Goal: Check status

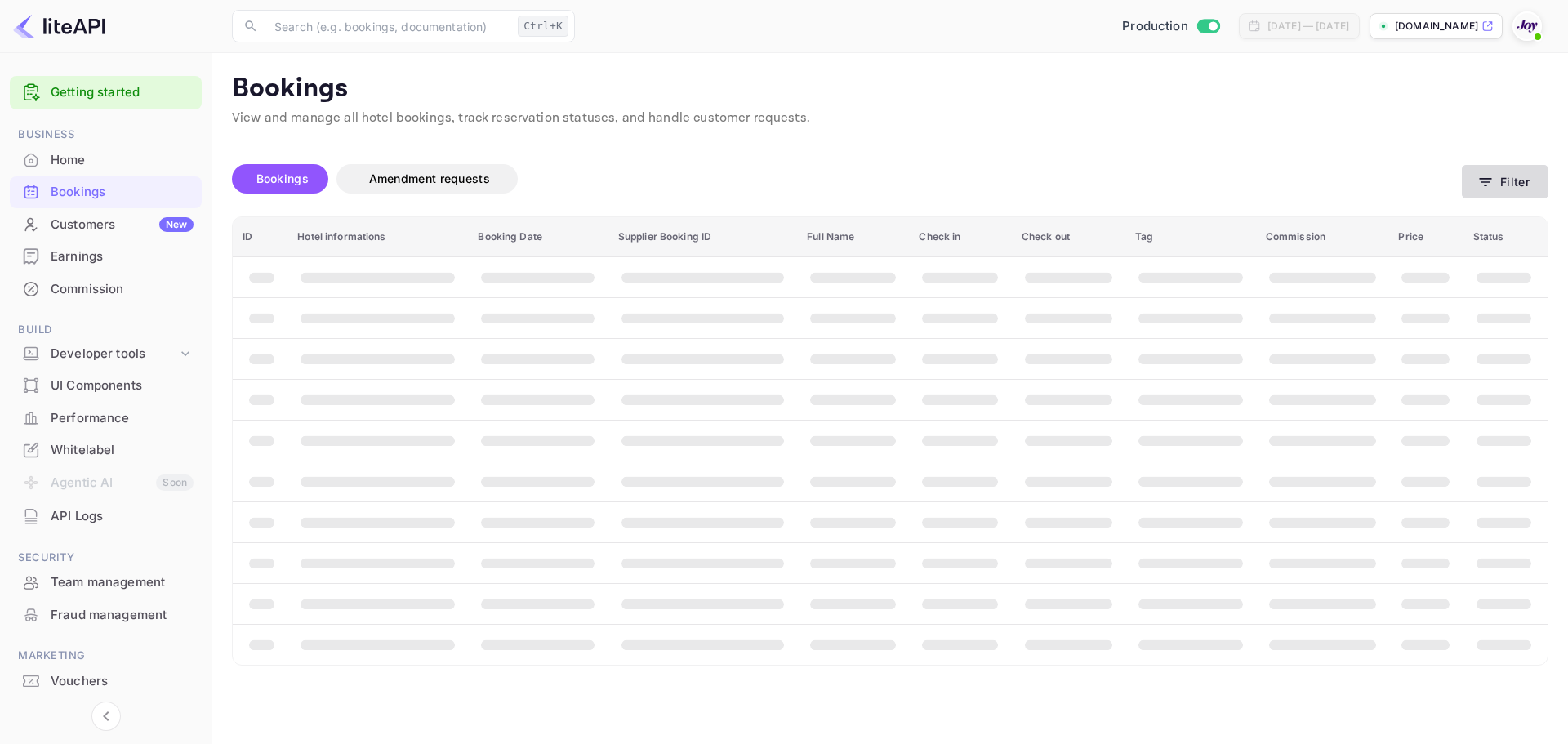
click at [1505, 185] on button "Filter" at bounding box center [1505, 182] width 87 height 34
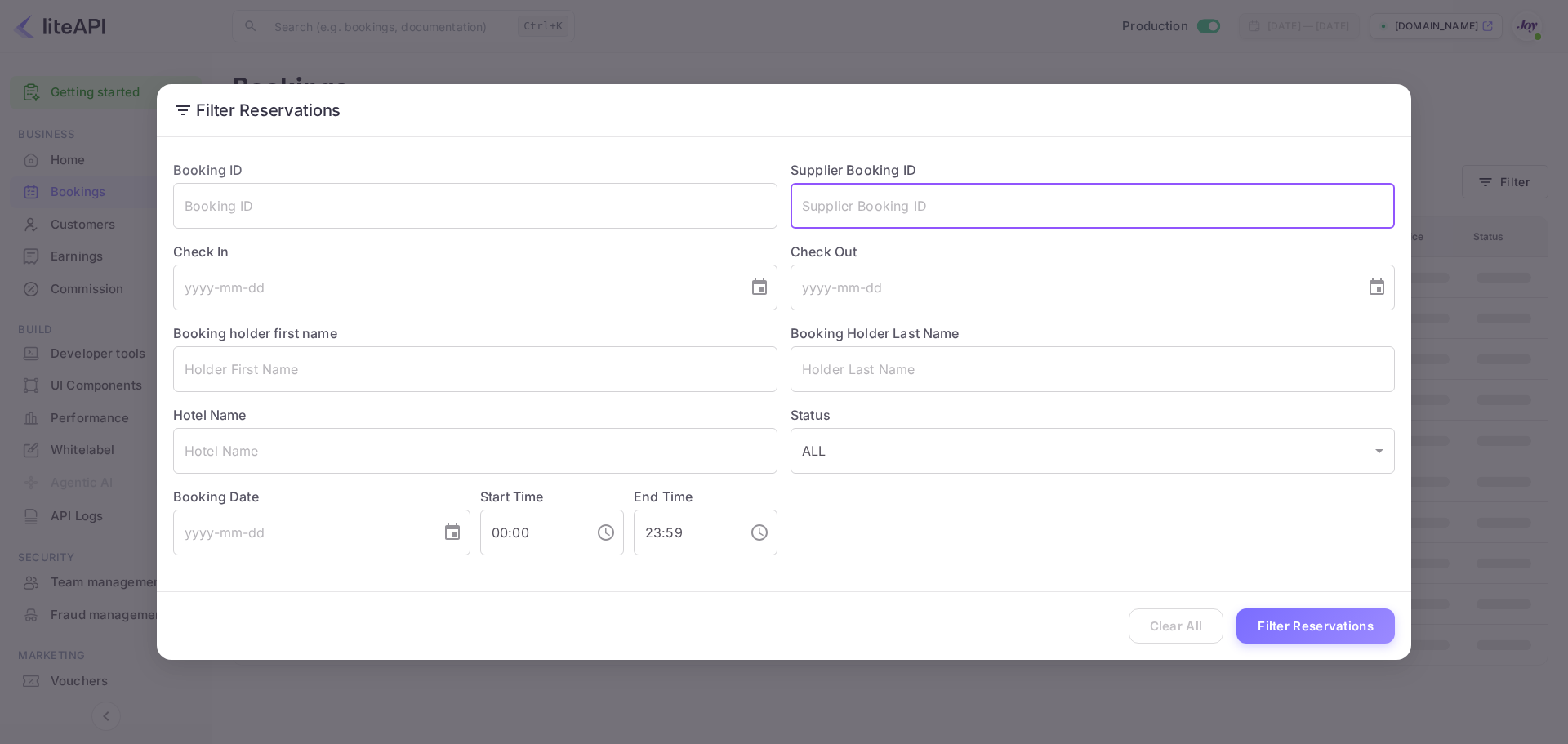
click at [825, 213] on input "text" at bounding box center [1093, 205] width 605 height 46
paste input "93559815"
type input "93559815"
click at [1312, 627] on button "Filter Reservations" at bounding box center [1316, 626] width 159 height 35
click at [881, 206] on input "93559815" at bounding box center [1093, 205] width 605 height 46
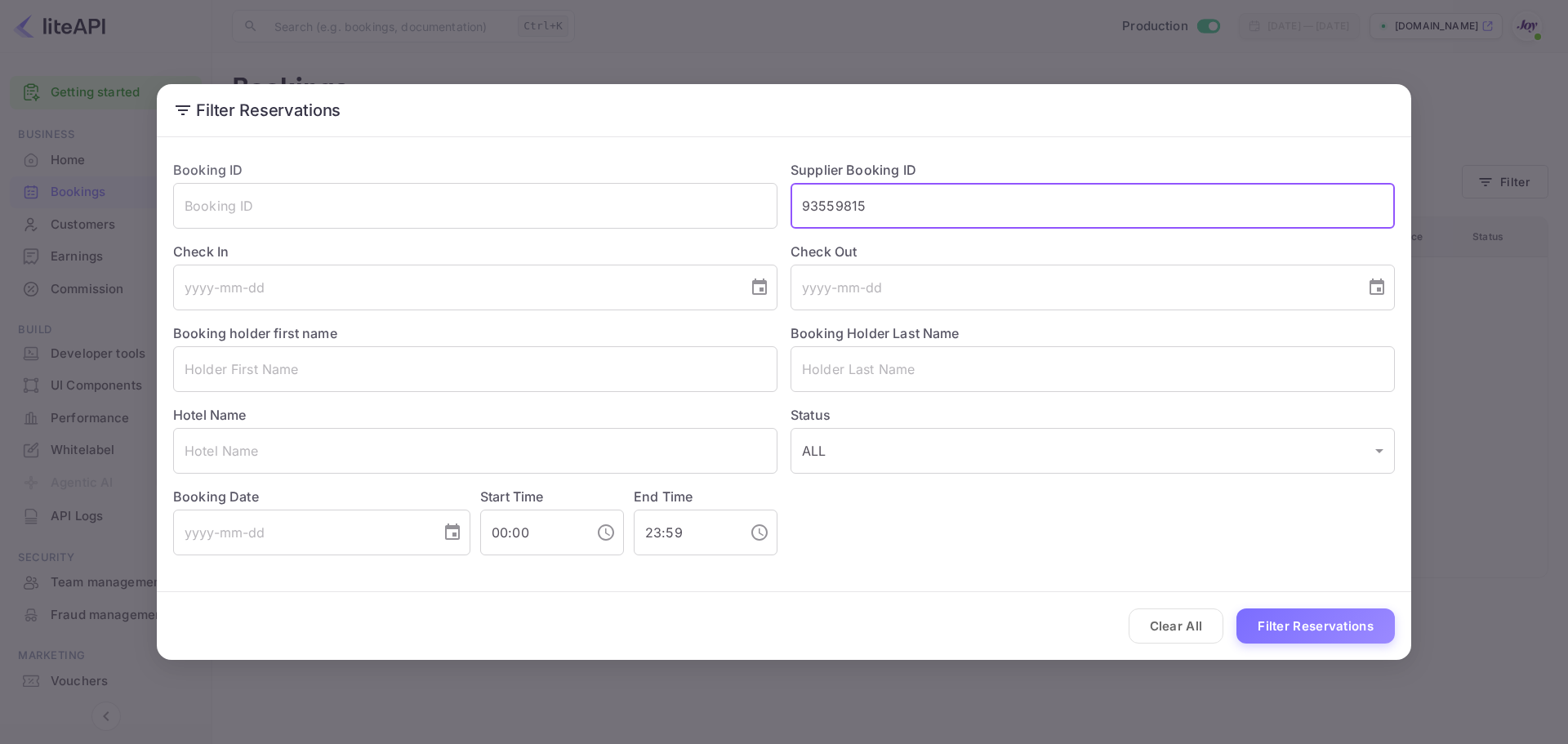
click at [1297, 629] on button "Filter Reservations" at bounding box center [1316, 626] width 159 height 35
drag, startPoint x: 916, startPoint y: 210, endPoint x: 763, endPoint y: 204, distance: 153.1
click at [763, 204] on div "Booking ID ​ Supplier Booking ID 93559815 ​ Check In ​ Check Out ​ Booking hold…" at bounding box center [777, 352] width 1235 height 409
click at [319, 208] on input "text" at bounding box center [476, 205] width 605 height 46
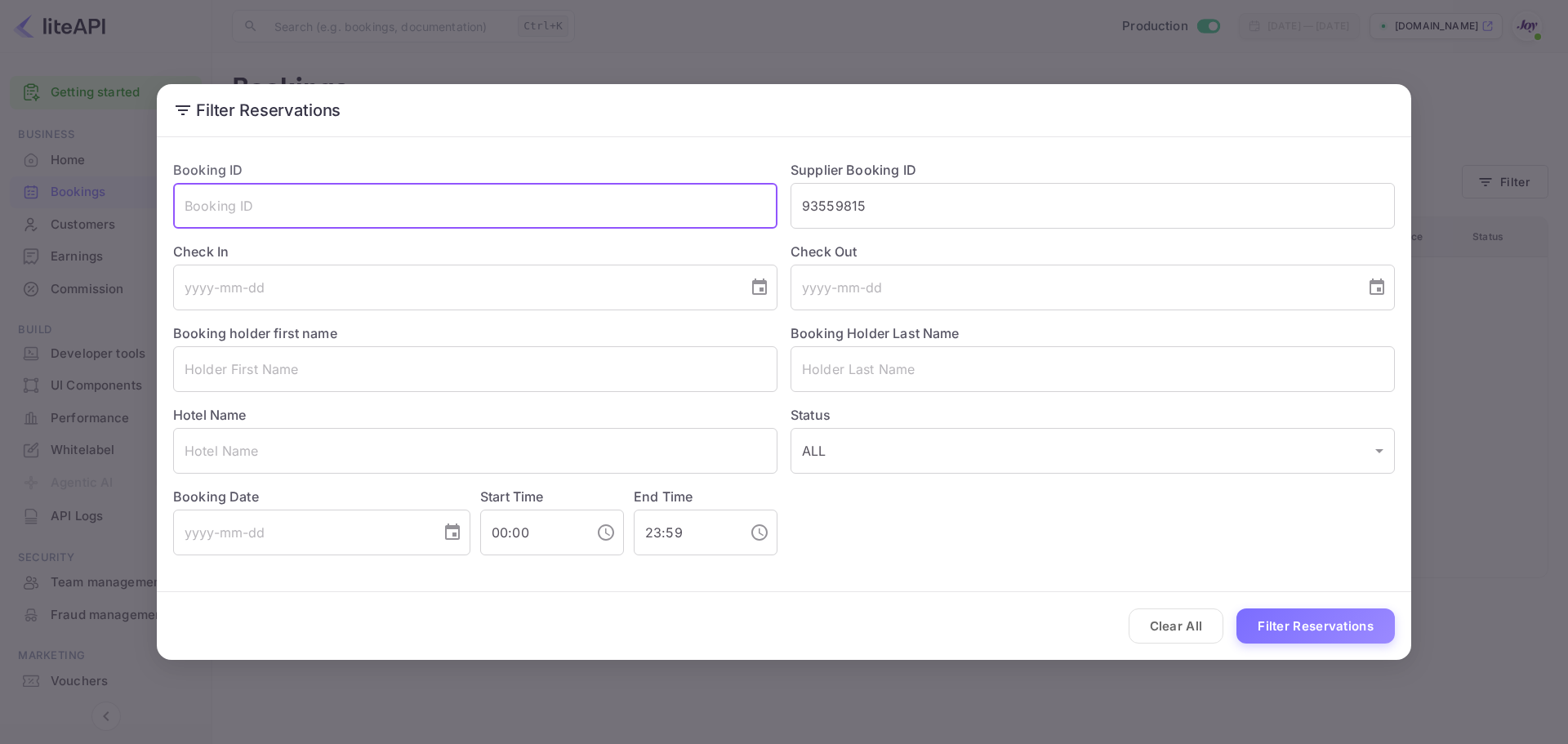
paste input "93559815"
type input "93559815"
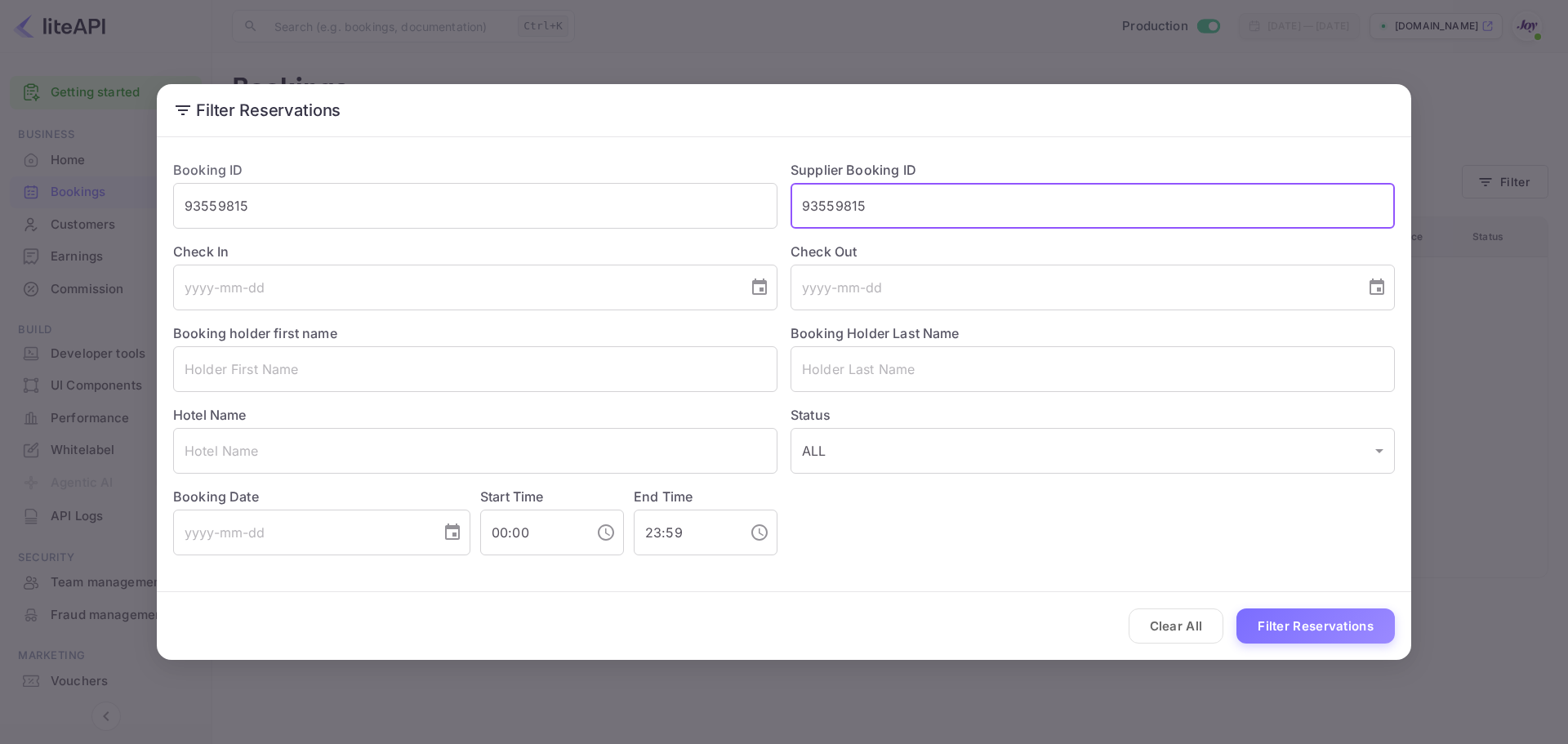
drag, startPoint x: 913, startPoint y: 213, endPoint x: 743, endPoint y: 231, distance: 171.0
click at [742, 214] on div "Booking ID 93559815 ​ Supplier Booking ID 93559815 ​ Check In ​ Check Out ​ Boo…" at bounding box center [777, 352] width 1235 height 409
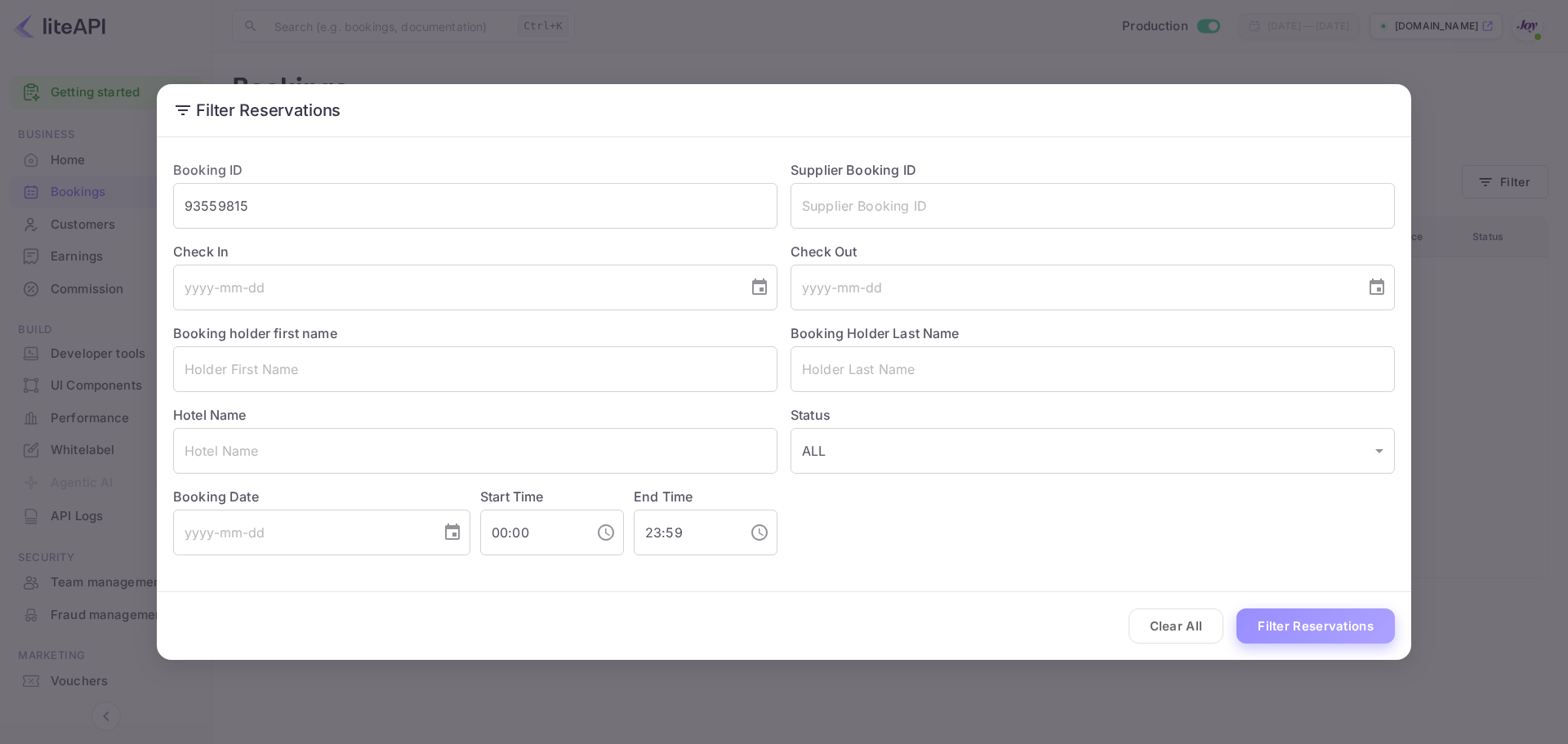
click at [1328, 638] on button "Filter Reservations" at bounding box center [1316, 626] width 159 height 35
click at [1184, 620] on button "Clear All" at bounding box center [1176, 626] width 95 height 35
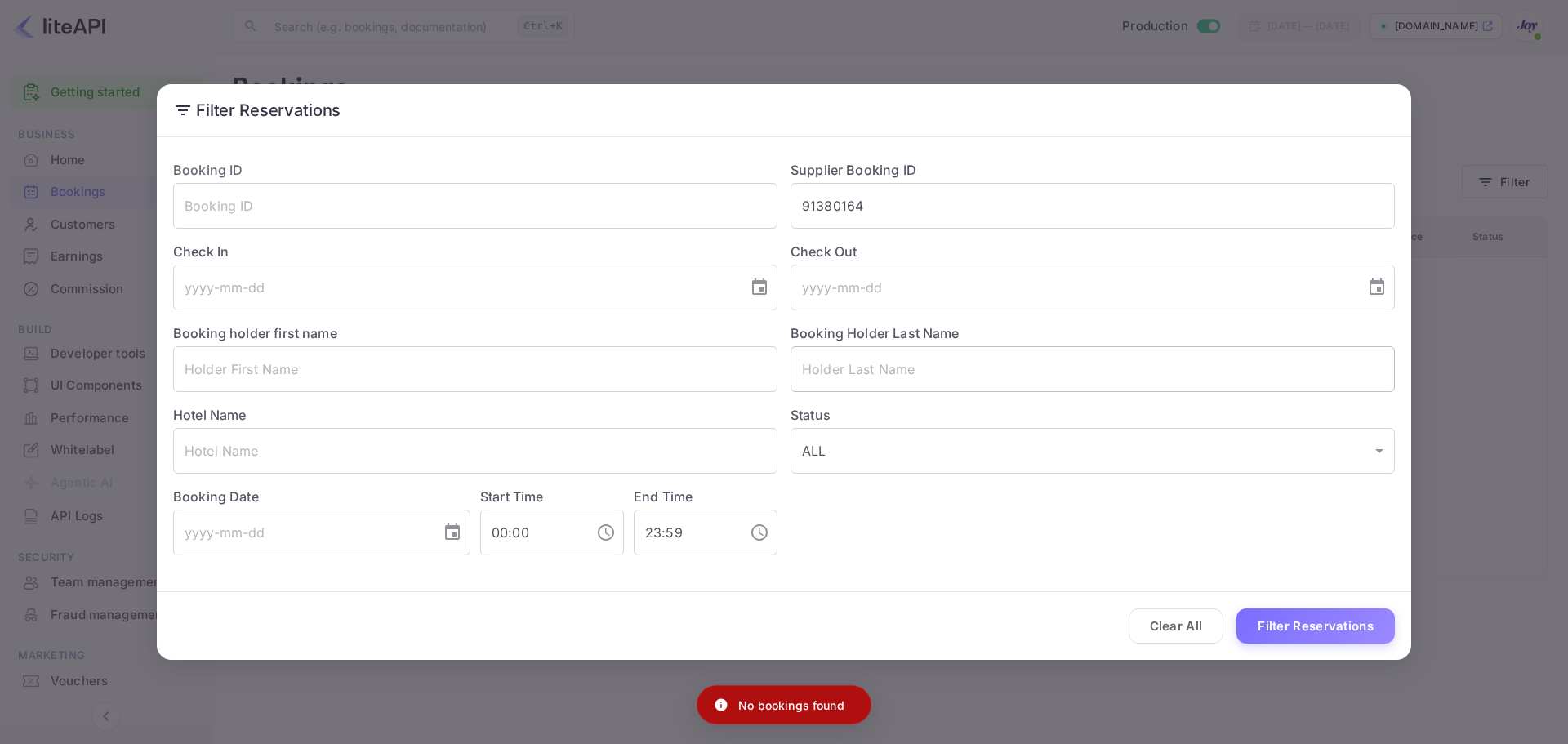
drag, startPoint x: 1182, startPoint y: 625, endPoint x: 805, endPoint y: 376, distance: 451.8
click at [1181, 625] on button "Clear All" at bounding box center [1176, 626] width 95 height 35
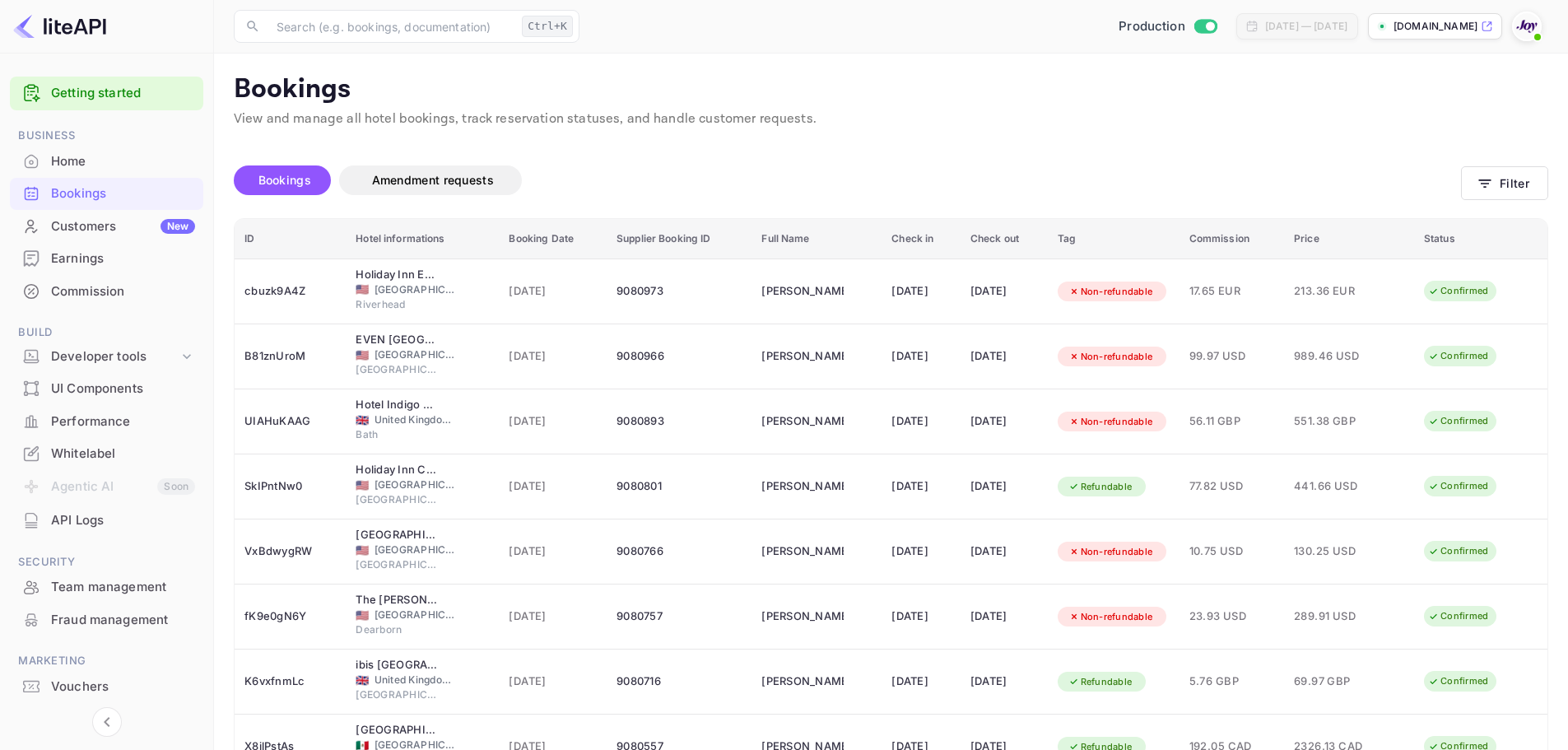
click at [1328, 110] on p "View and manage all hotel bookings, track reservation statuses, and handle cust…" at bounding box center [892, 119] width 1315 height 20
click at [1508, 184] on button "Filter" at bounding box center [1504, 184] width 87 height 34
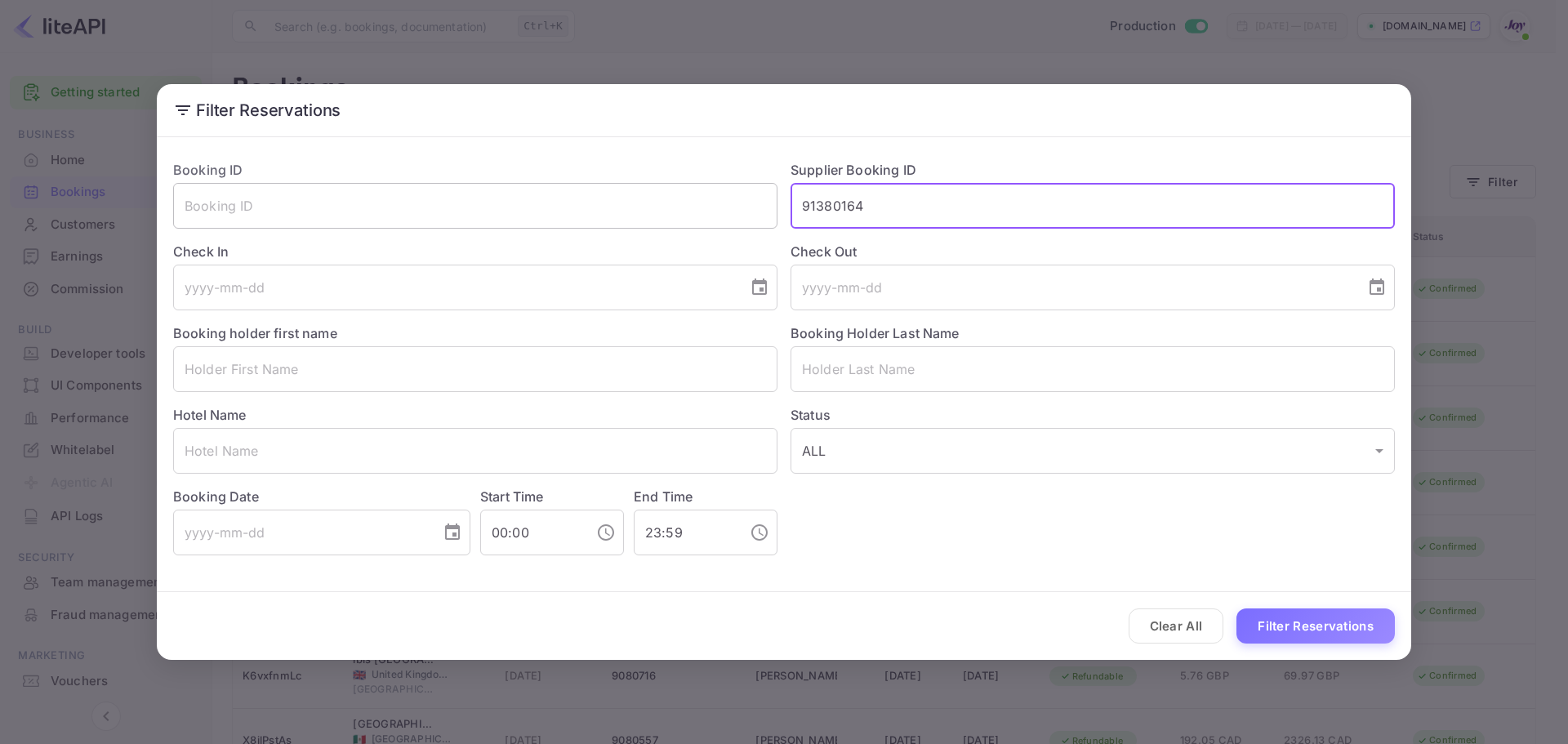
drag, startPoint x: 910, startPoint y: 207, endPoint x: 758, endPoint y: 200, distance: 152.2
click at [758, 200] on div "Booking ID ​ Supplier Booking ID 91380164 ​ Check In ​ Check Out ​ Booking hold…" at bounding box center [777, 352] width 1235 height 409
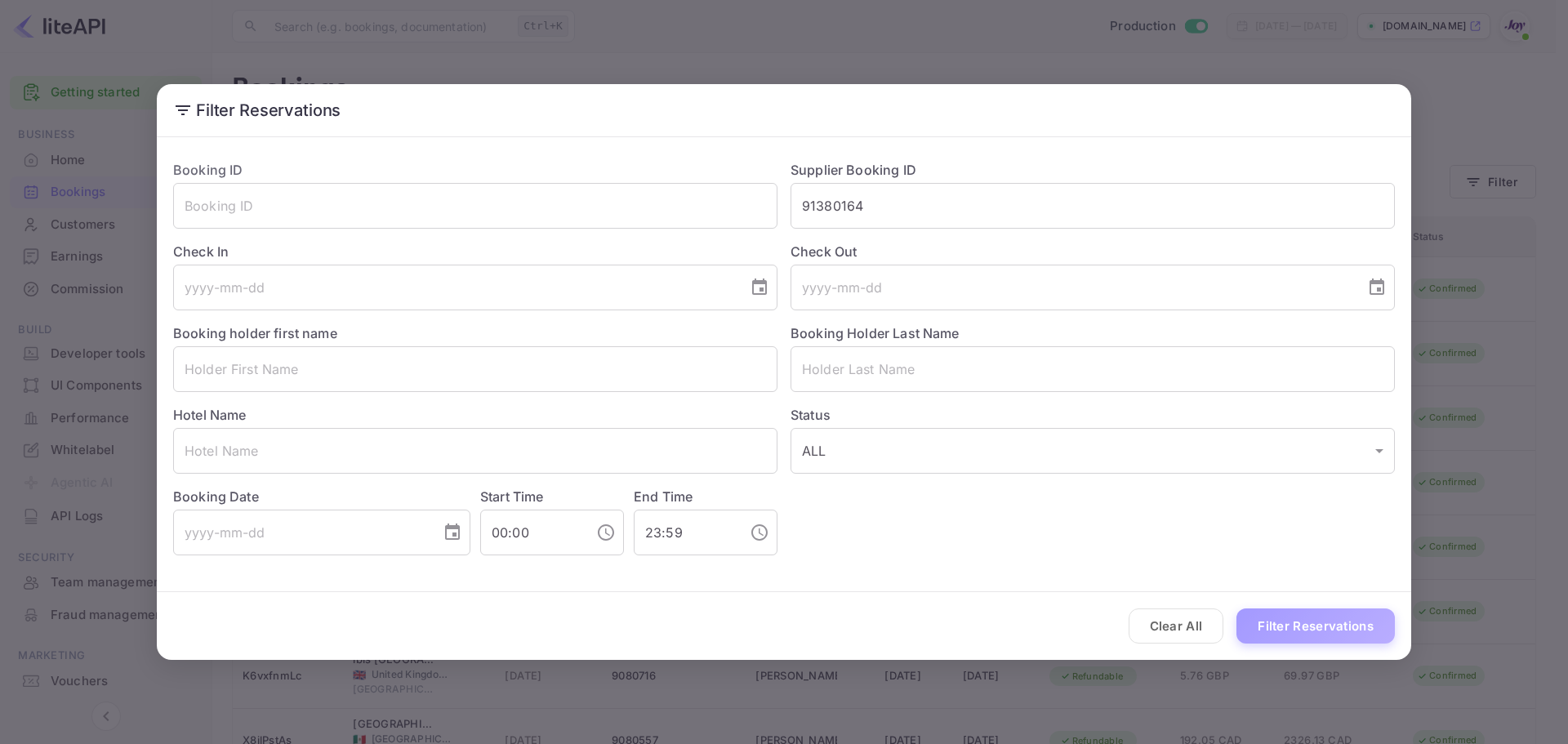
click at [1286, 636] on button "Filter Reservations" at bounding box center [1316, 626] width 159 height 35
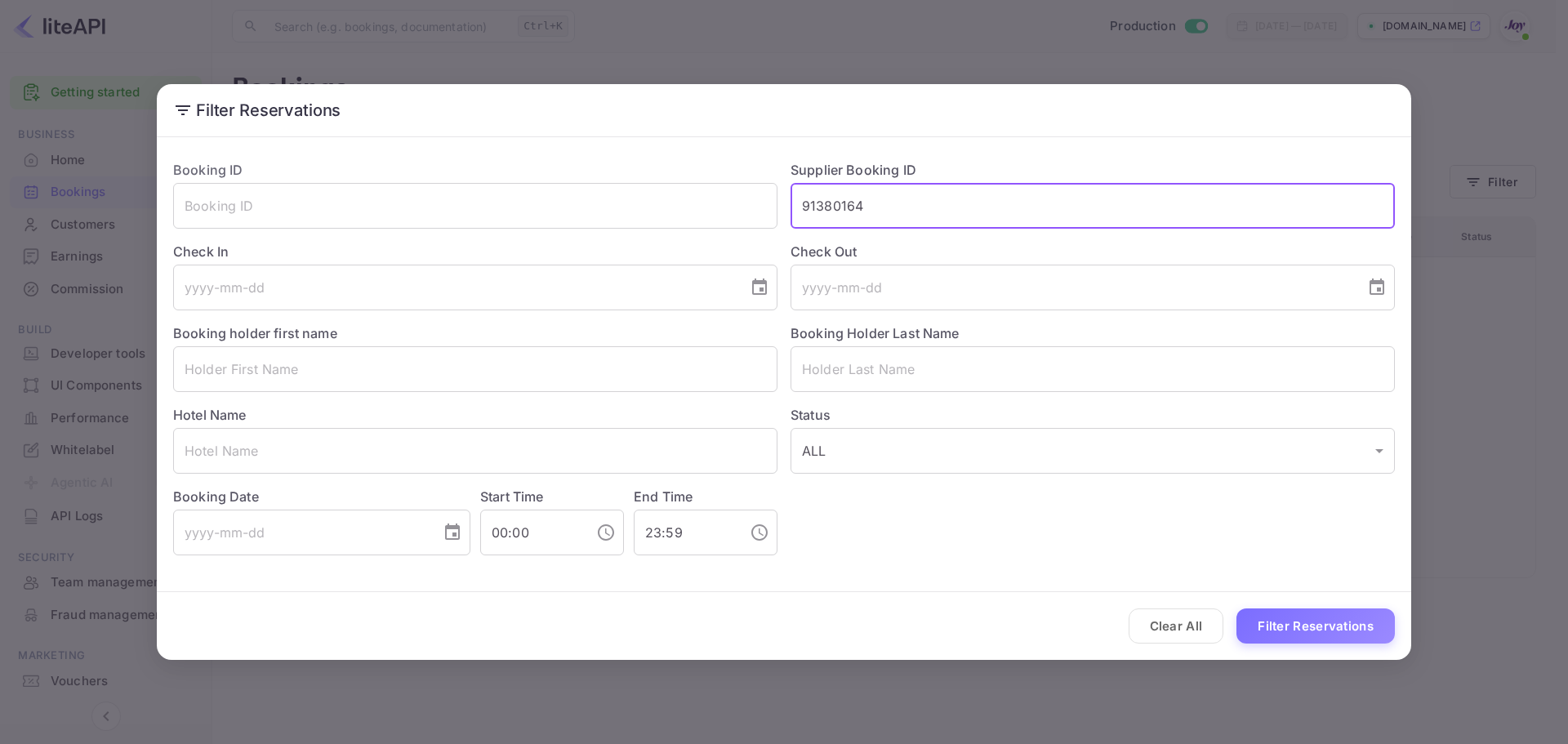
drag, startPoint x: 962, startPoint y: 211, endPoint x: 697, endPoint y: 236, distance: 266.2
click at [691, 214] on div "Booking ID ​ Supplier Booking ID 91380164 ​ Check In ​ Check Out ​ Booking hold…" at bounding box center [777, 352] width 1235 height 409
paste input "626468"
type input "91626468"
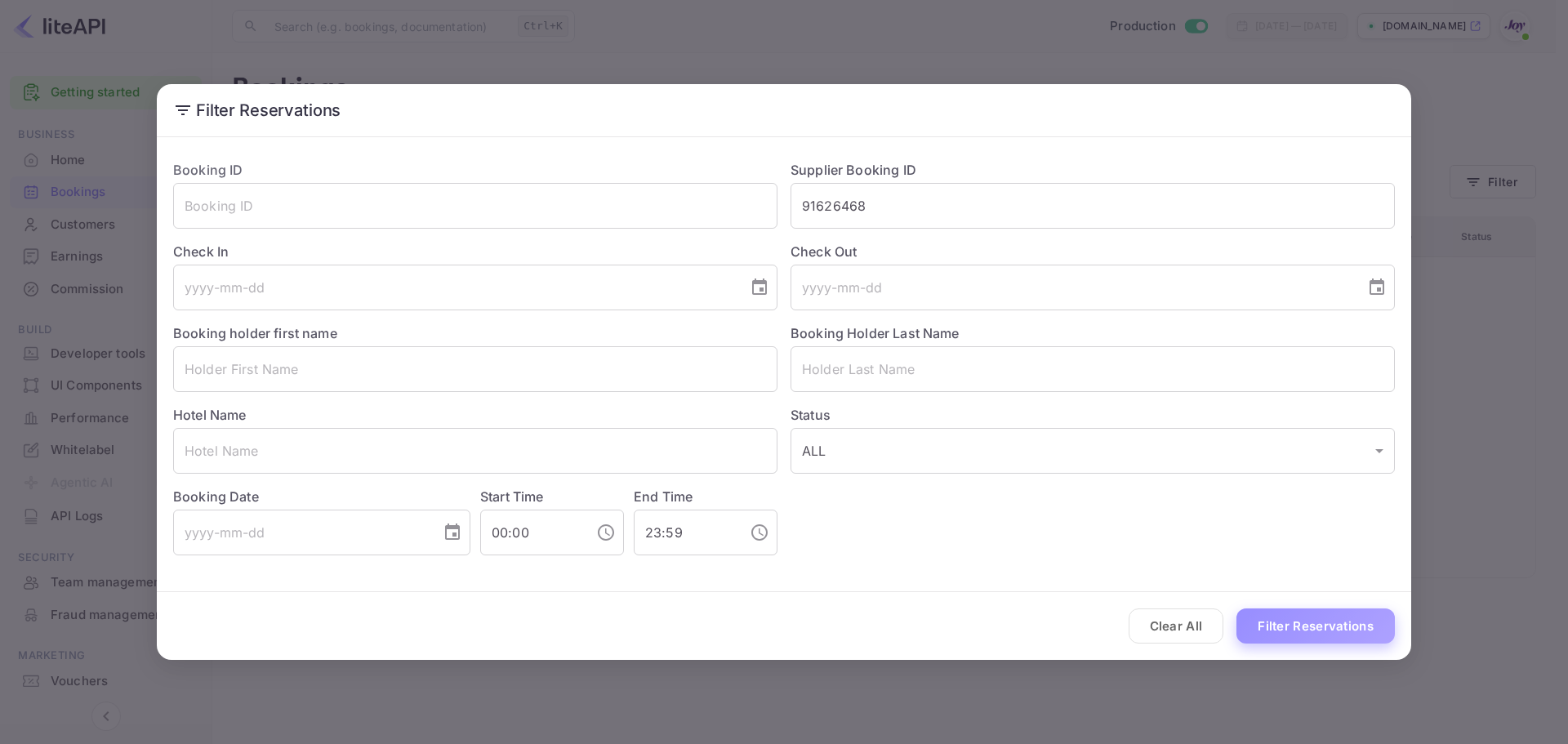
click at [1301, 625] on button "Filter Reservations" at bounding box center [1316, 626] width 159 height 35
click at [1204, 629] on button "Clear All" at bounding box center [1176, 626] width 95 height 35
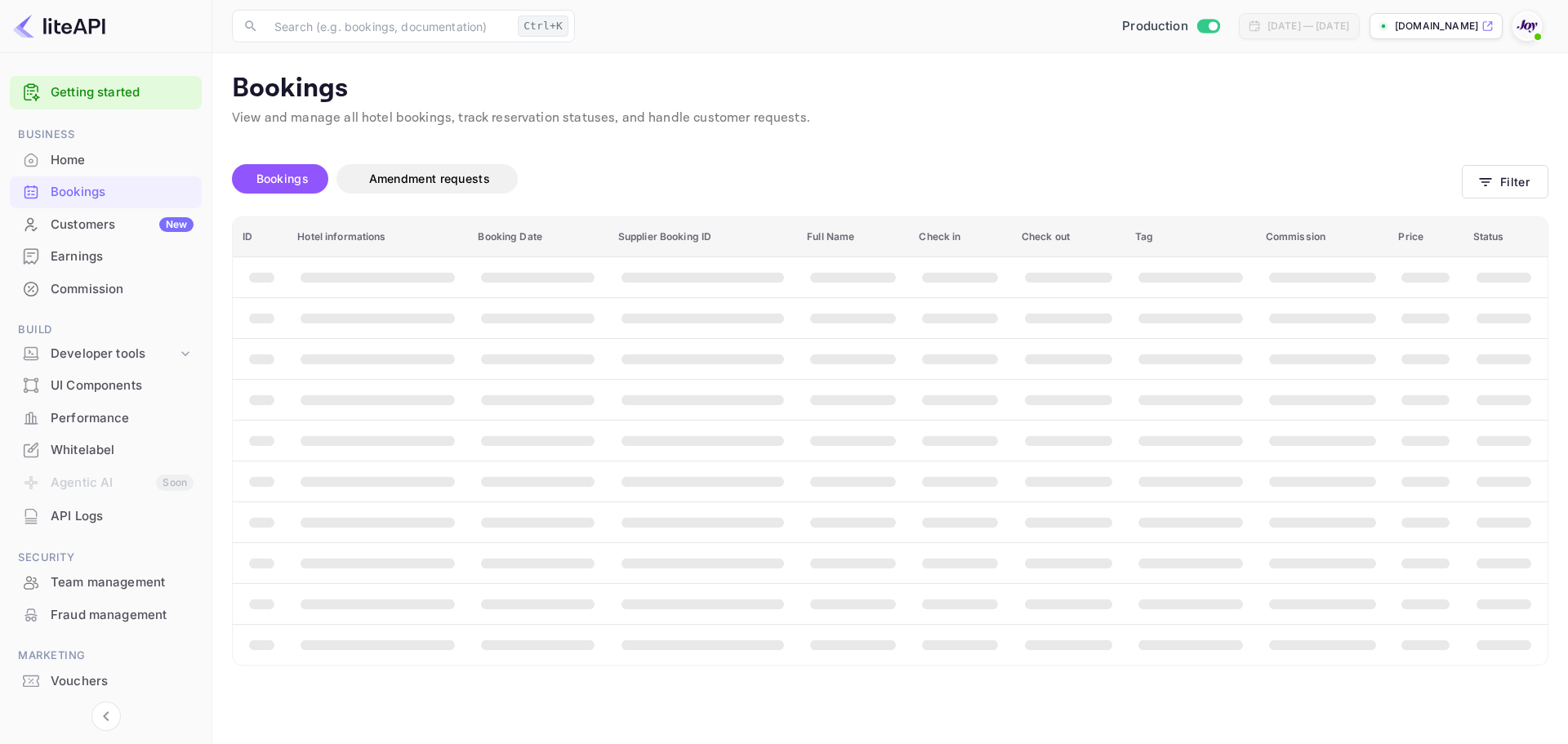
drag, startPoint x: 1433, startPoint y: 357, endPoint x: 1138, endPoint y: 220, distance: 325.3
click at [1434, 356] on span "booking table" at bounding box center [1426, 358] width 49 height 10
